Goal: Check status

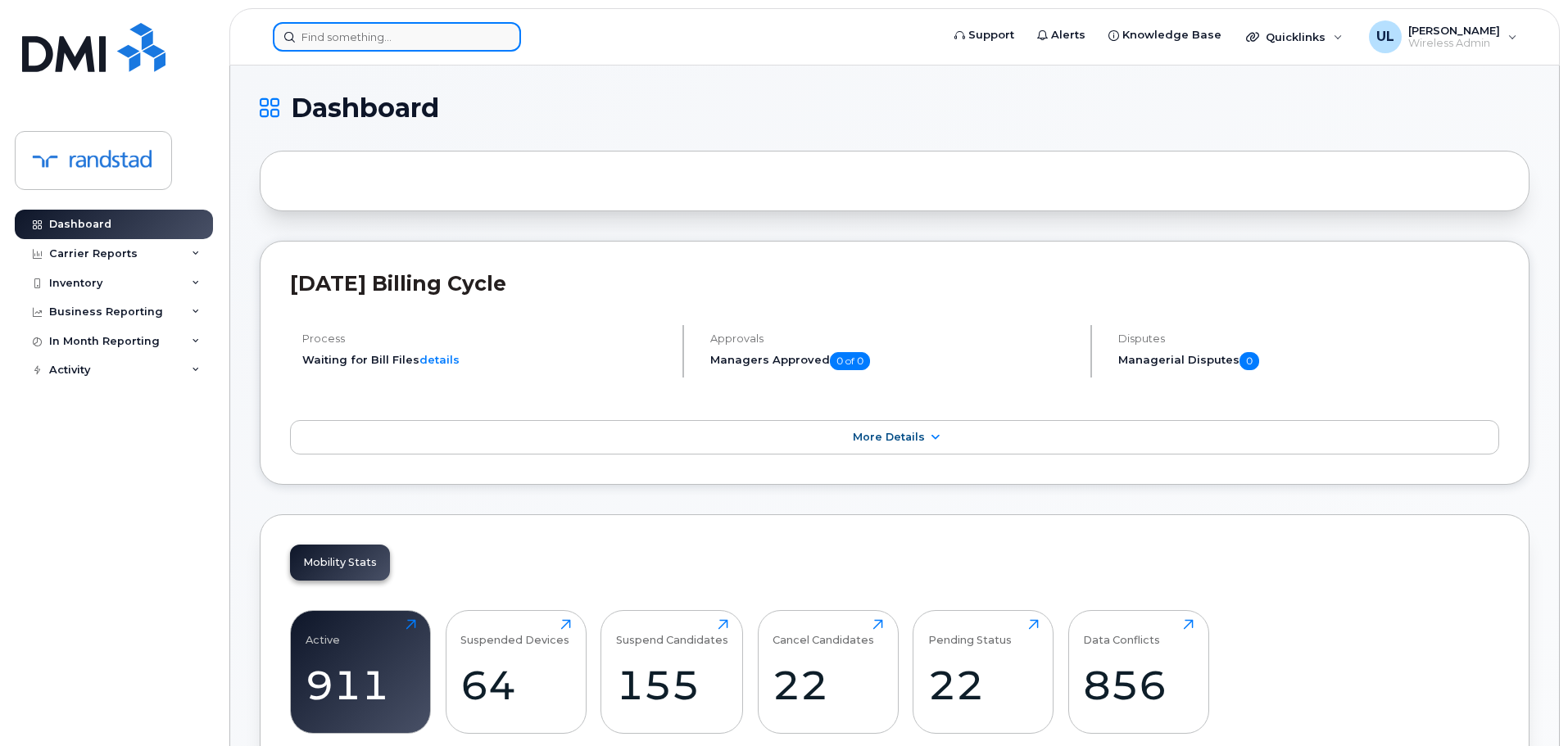
click at [467, 40] on input at bounding box center [396, 36] width 248 height 29
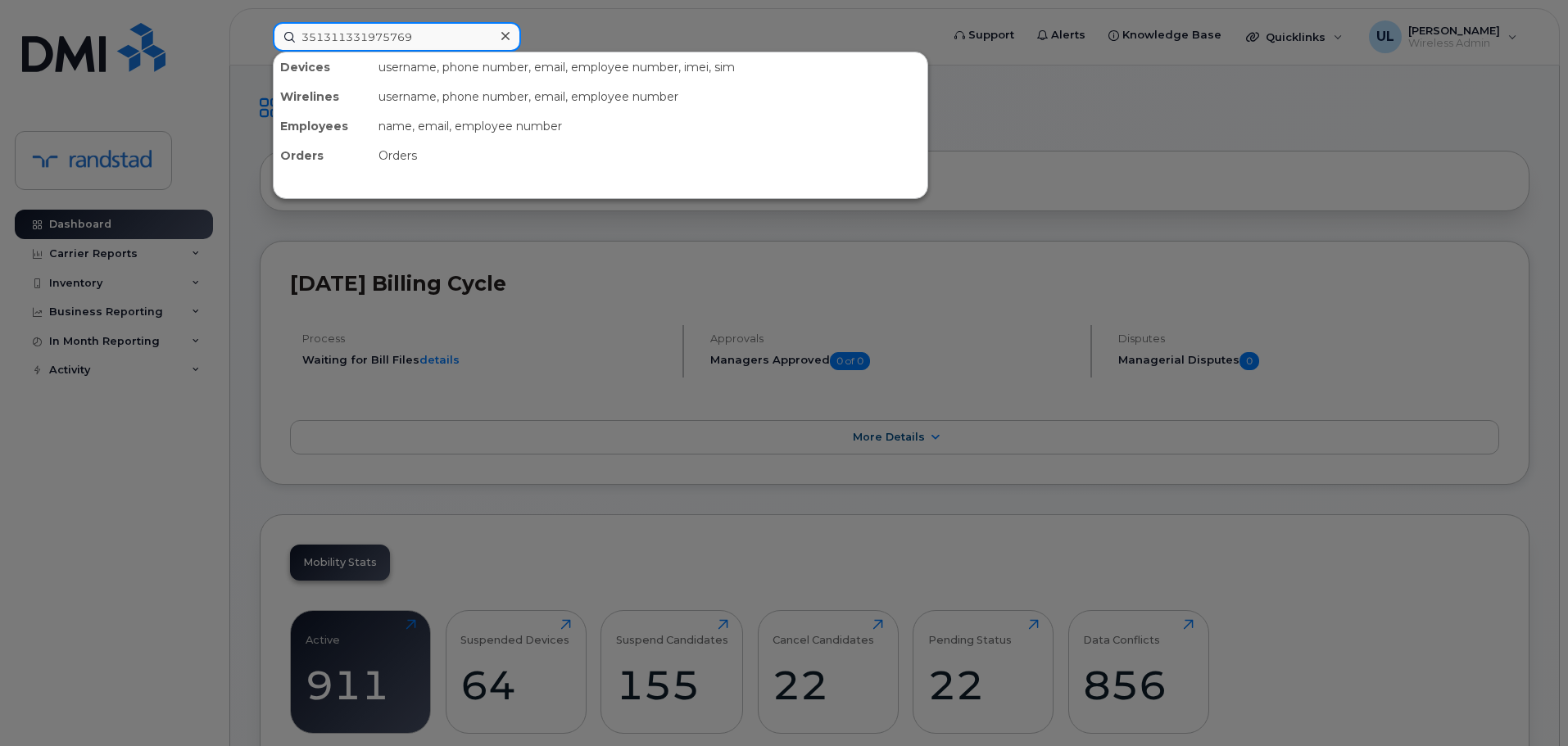
type input "351311331975769"
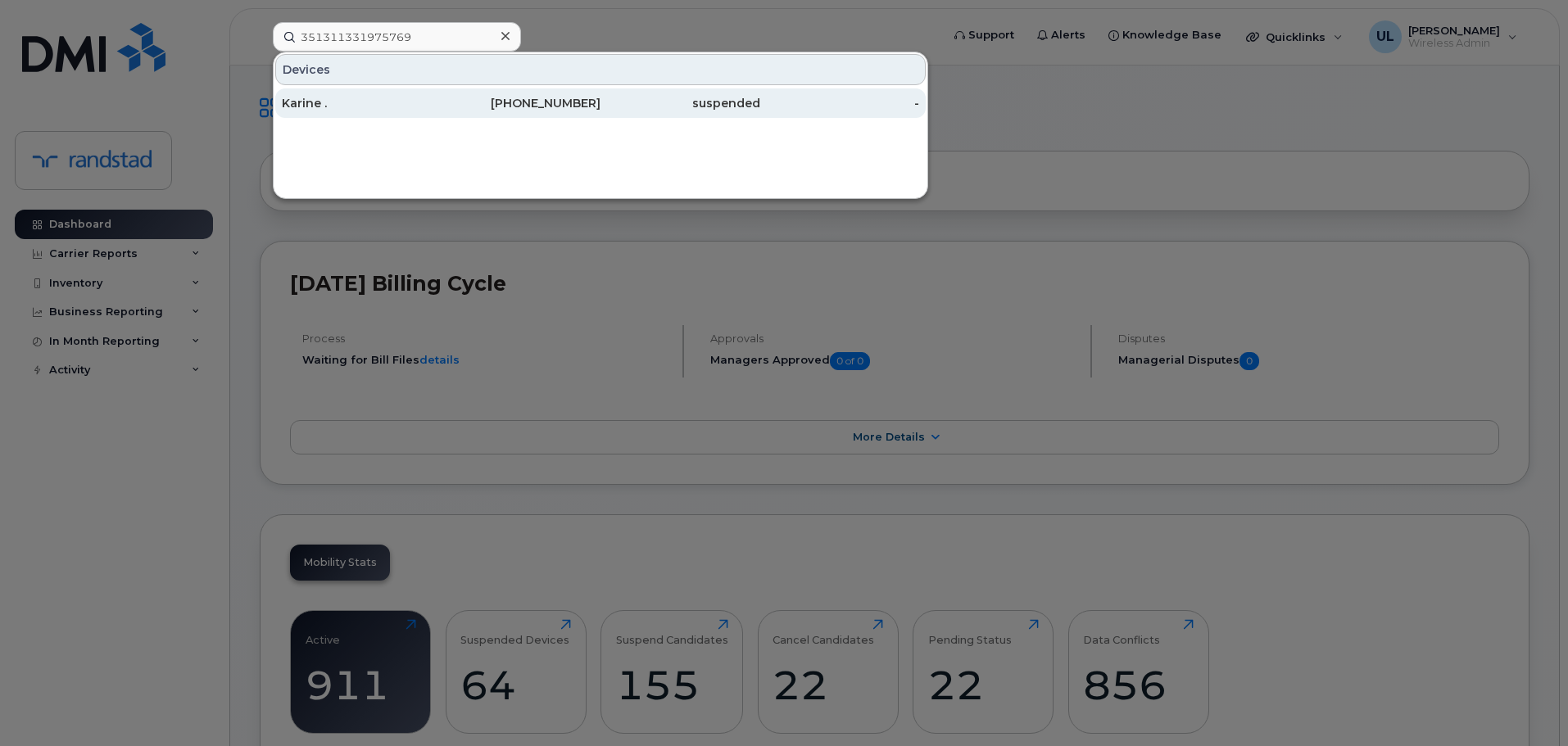
click at [708, 109] on div "suspended" at bounding box center [681, 104] width 160 height 16
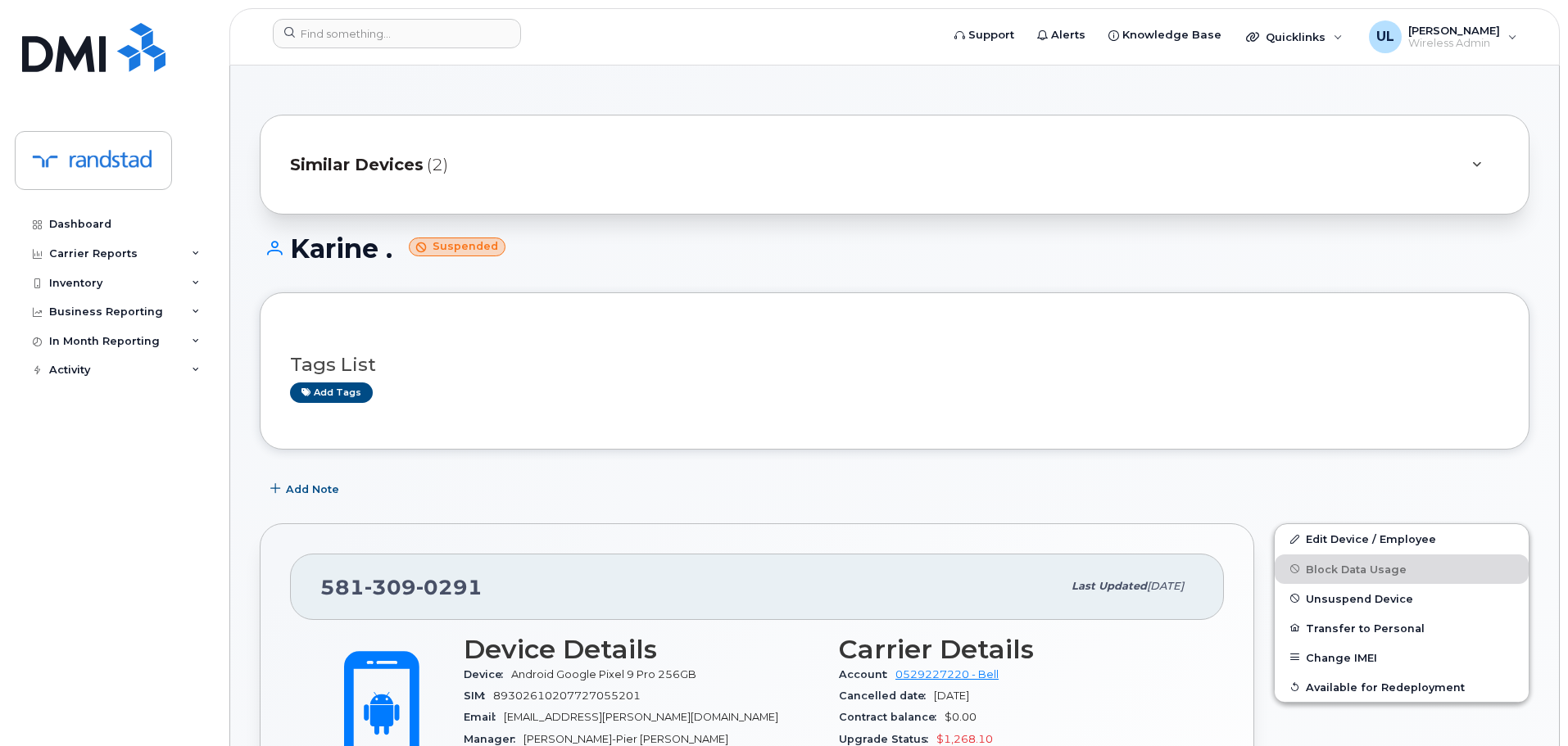
click at [391, 171] on span "Similar Devices" at bounding box center [356, 165] width 134 height 24
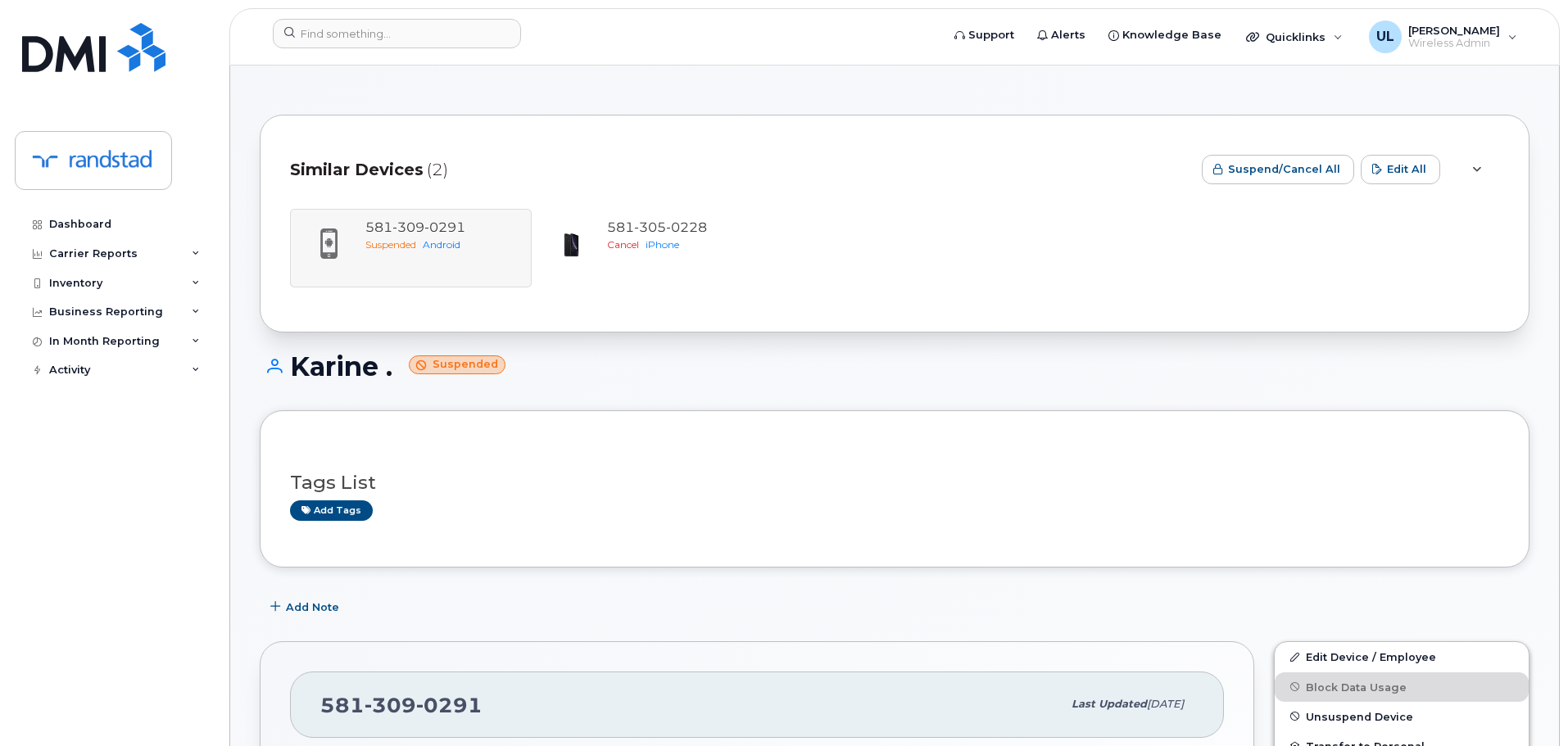
scroll to position [655, 0]
